Goal: Information Seeking & Learning: Learn about a topic

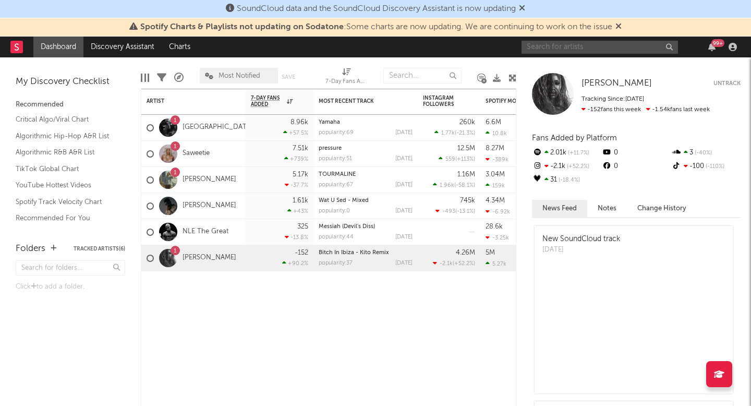
click at [568, 42] on input "text" at bounding box center [600, 47] width 157 height 13
type input "l.o.a.t veeze"
click at [602, 45] on input "l.o.a.t veeze" at bounding box center [600, 47] width 157 height 13
click at [326, 337] on div "Artist Notifications 7-Day Fans Added WoW % Change Most Recent Track Popularity…" at bounding box center [329, 247] width 376 height 317
click at [620, 28] on icon at bounding box center [619, 26] width 6 height 8
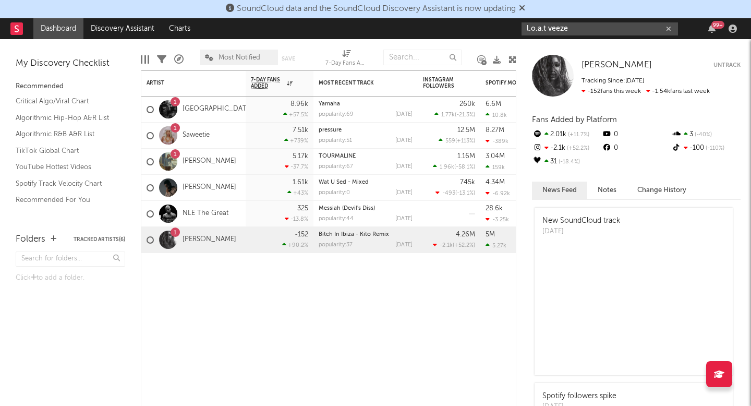
click at [596, 30] on input "l.o.a.t veeze" at bounding box center [600, 28] width 157 height 13
click at [669, 26] on icon "button" at bounding box center [668, 29] width 5 height 7
click at [622, 25] on input "text" at bounding box center [600, 28] width 157 height 13
type input "veeze"
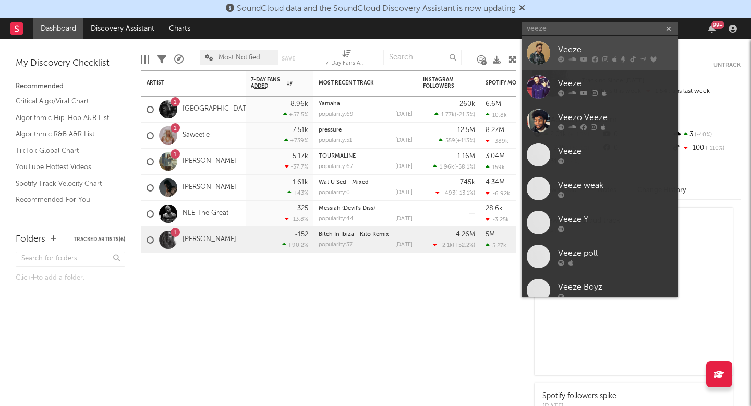
click at [557, 45] on link "Veeze" at bounding box center [600, 53] width 157 height 34
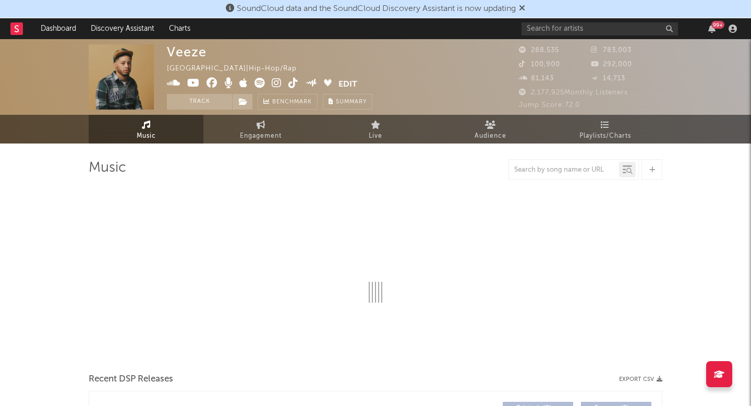
select select "6m"
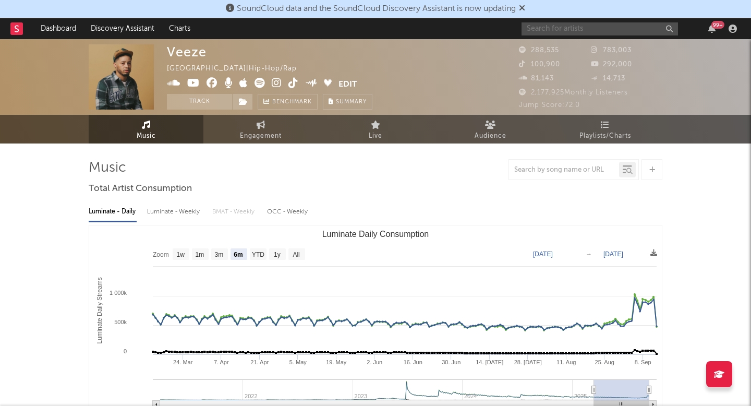
click at [581, 23] on input "text" at bounding box center [600, 28] width 157 height 13
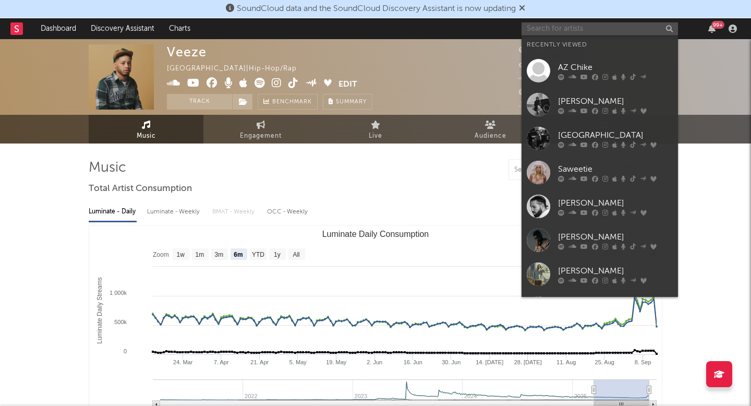
type input "l"
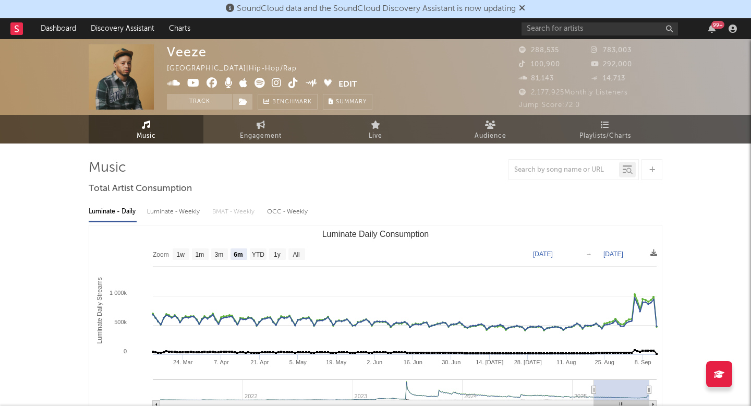
click at [327, 173] on div at bounding box center [376, 169] width 574 height 21
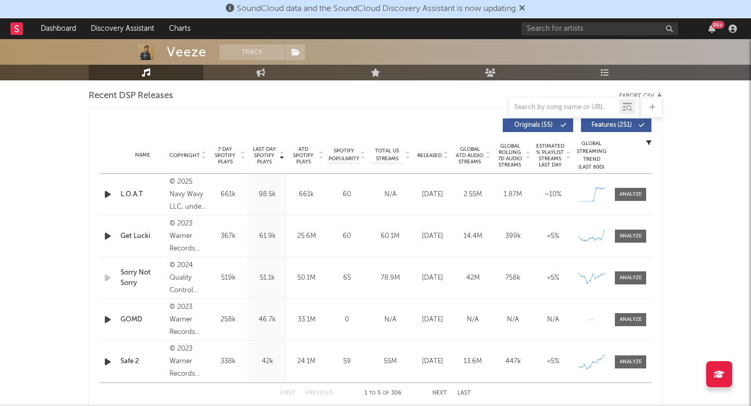
scroll to position [365, 0]
